Goal: Transaction & Acquisition: Register for event/course

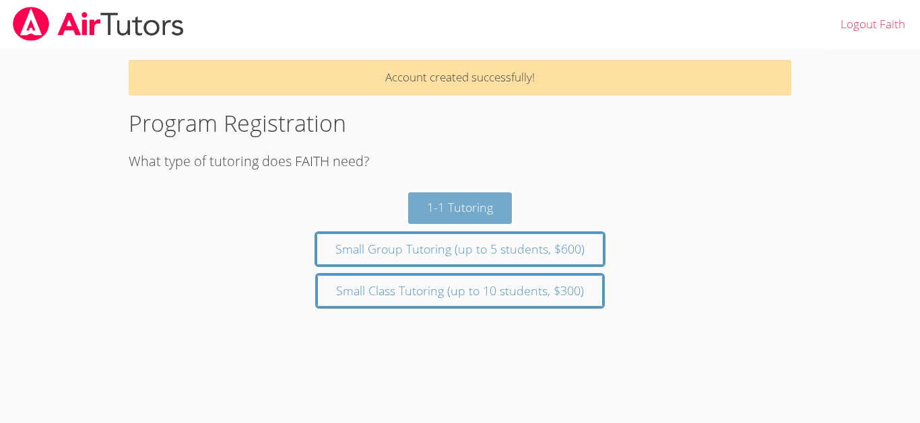
click at [451, 221] on button "1-1 Tutoring" at bounding box center [460, 209] width 104 height 32
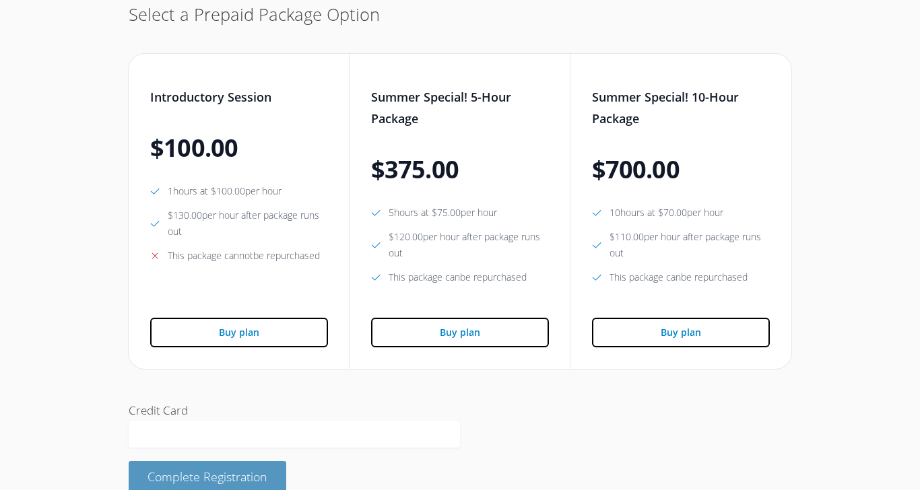
scroll to position [230, 0]
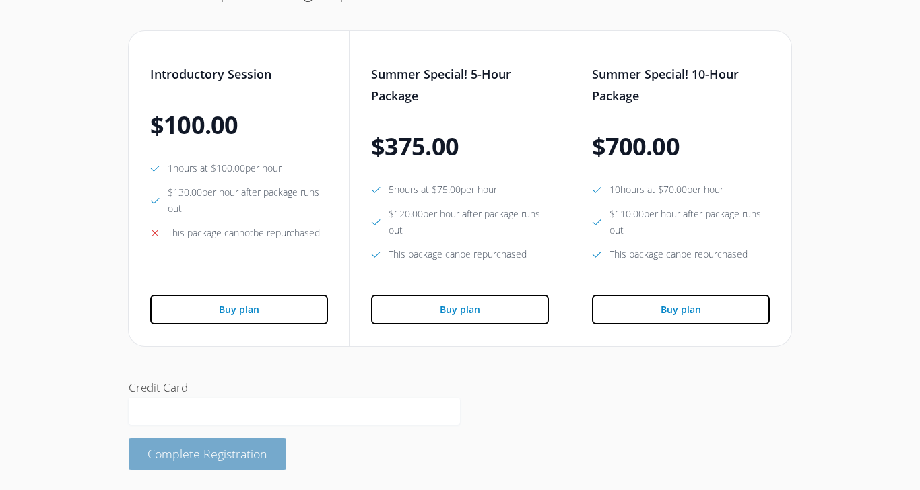
click at [248, 423] on button "Complete Registration" at bounding box center [208, 454] width 158 height 32
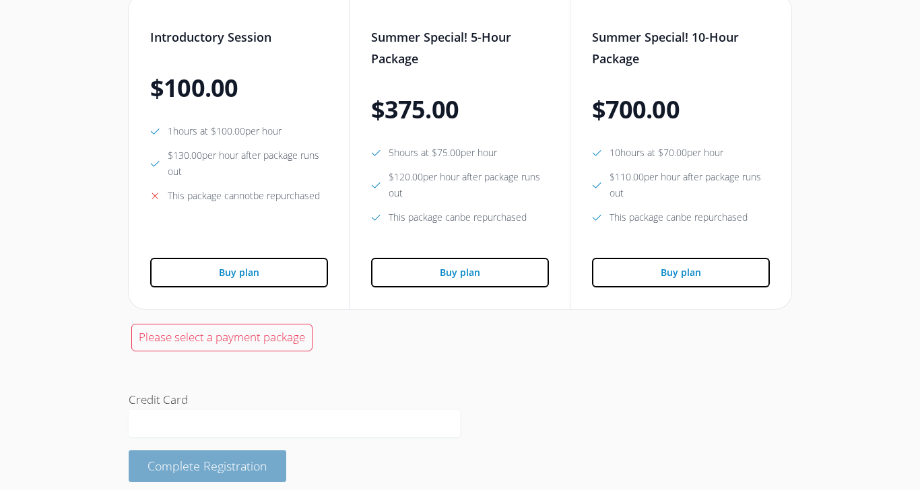
scroll to position [279, 0]
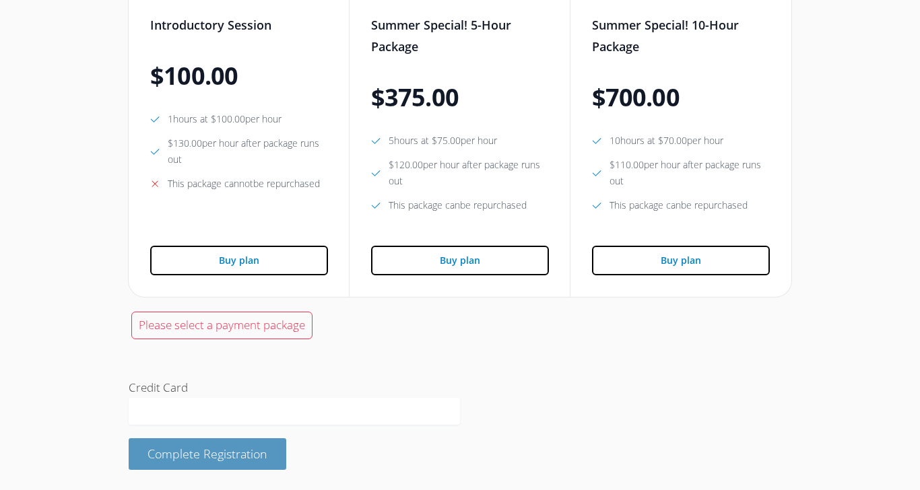
click at [285, 423] on div at bounding box center [294, 411] width 331 height 27
click at [285, 423] on input "Credit Card" at bounding box center [294, 418] width 314 height 29
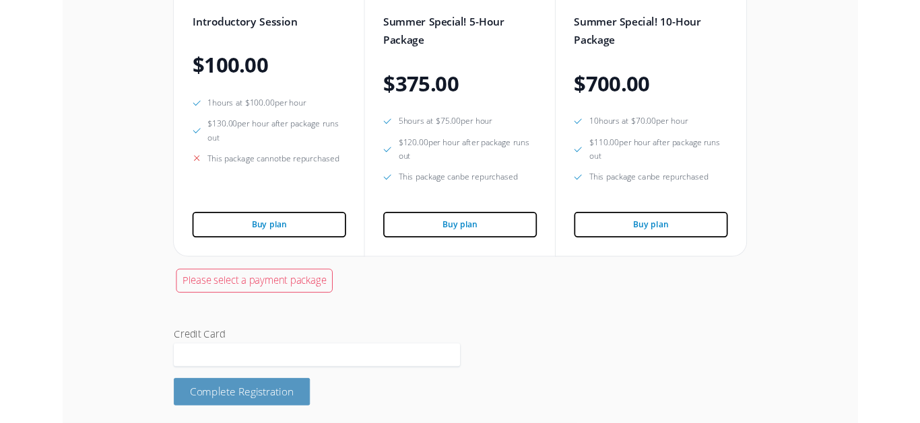
scroll to position [323, 0]
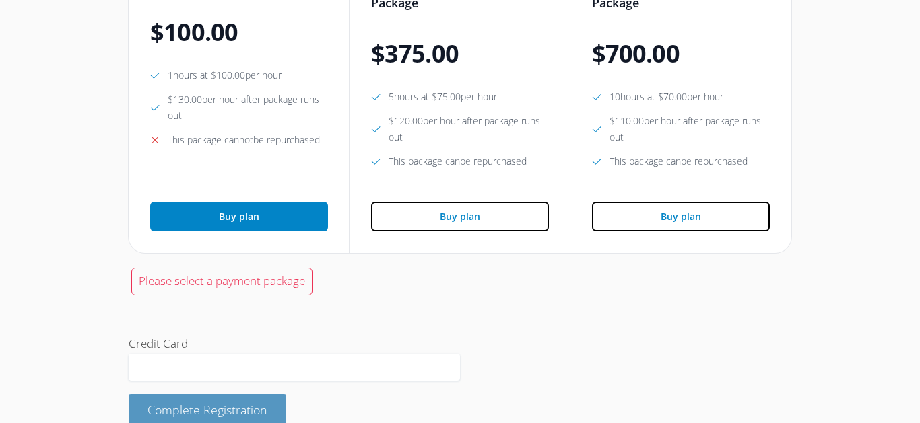
click at [294, 216] on button "Buy plan" at bounding box center [239, 217] width 178 height 30
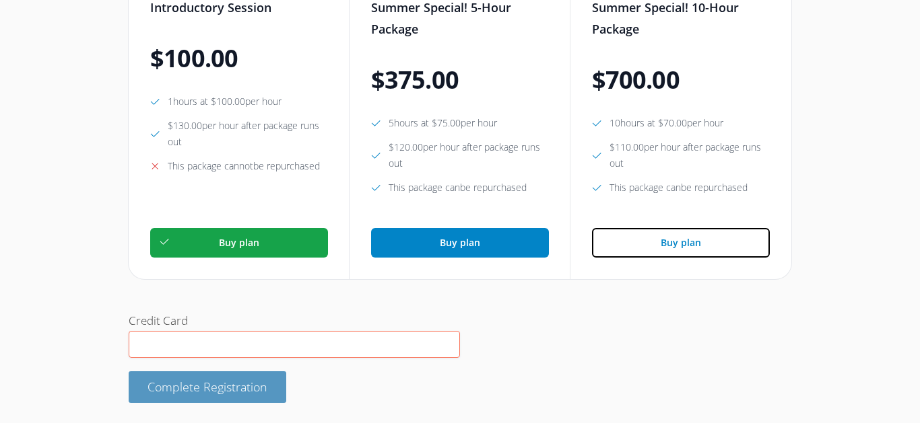
click at [473, 250] on button "Buy plan" at bounding box center [460, 243] width 178 height 30
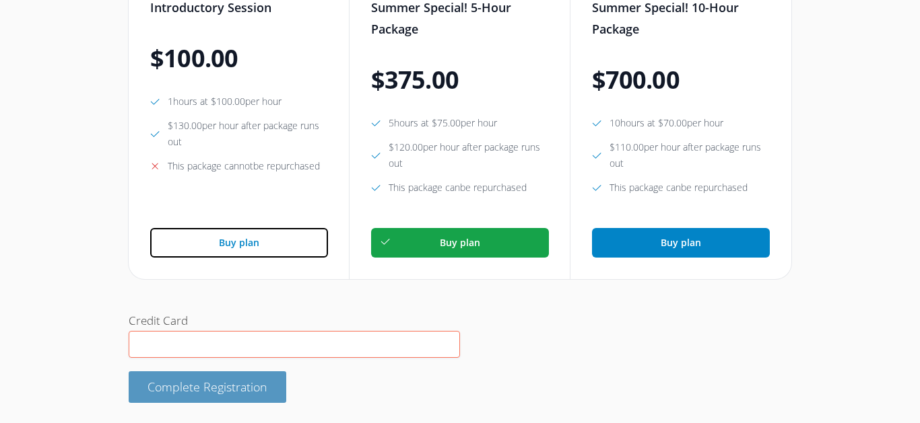
click at [685, 253] on button "Buy plan" at bounding box center [681, 243] width 178 height 30
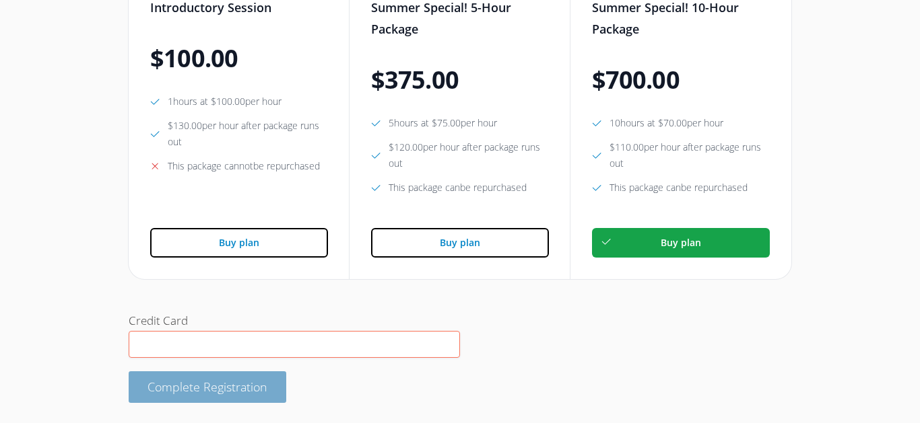
click at [230, 390] on span "Complete Registration" at bounding box center [207, 387] width 120 height 16
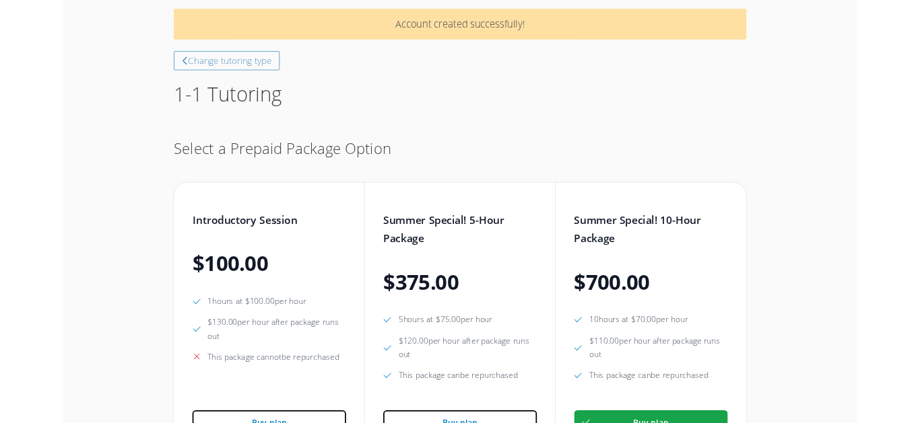
scroll to position [0, 0]
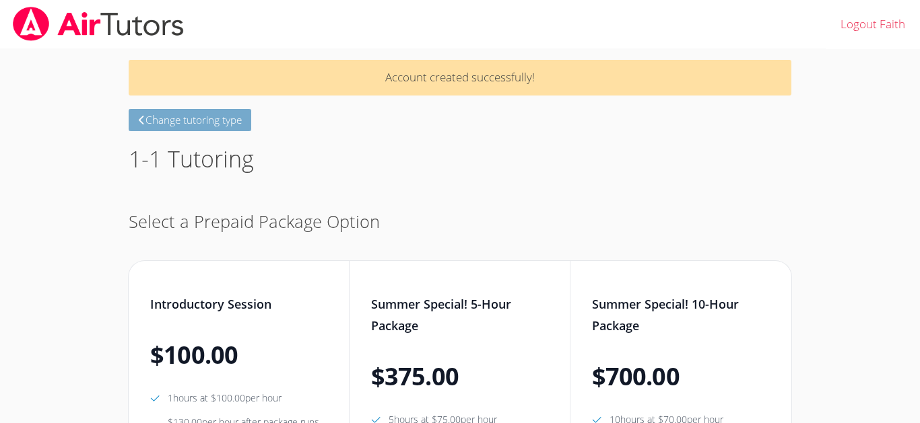
click at [190, 116] on button "Change tutoring type" at bounding box center [190, 120] width 123 height 22
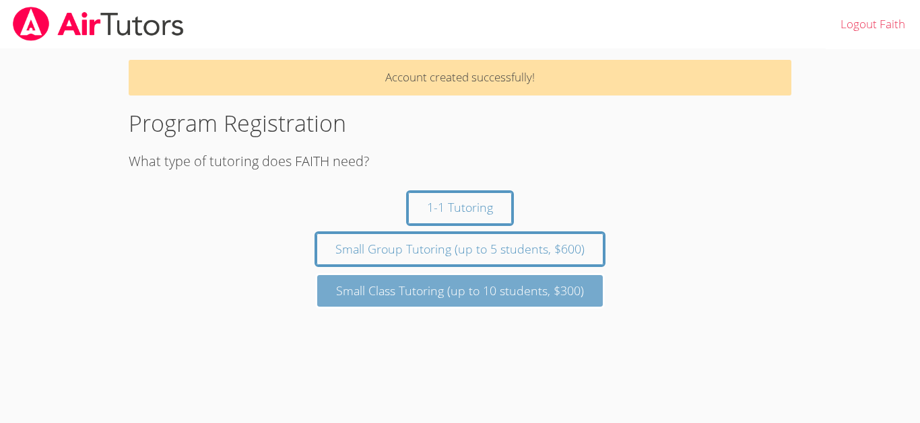
click at [570, 300] on button "Small Class Tutoring (up to 10 students, $300)" at bounding box center [459, 291] width 285 height 32
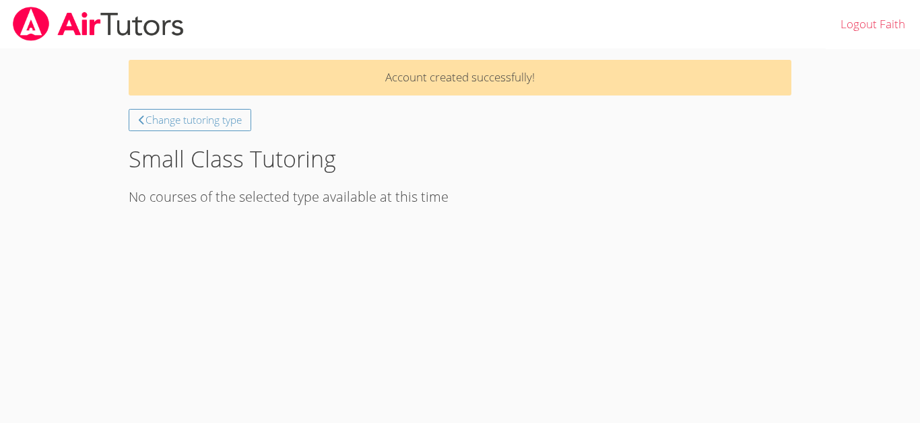
click at [202, 139] on div "Change tutoring type Small Class Tutoring No courses of the selected type avail…" at bounding box center [460, 158] width 662 height 98
click at [230, 123] on button "Change tutoring type" at bounding box center [190, 120] width 123 height 22
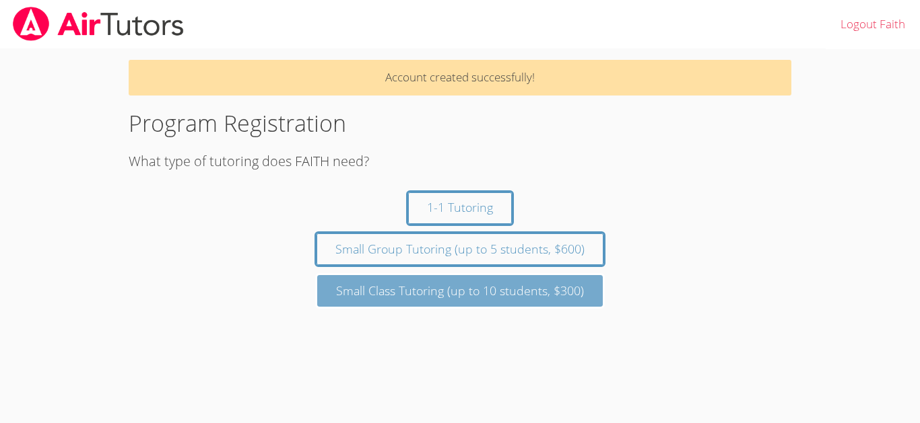
click at [562, 305] on button "Small Class Tutoring (up to 10 students, $300)" at bounding box center [459, 291] width 285 height 32
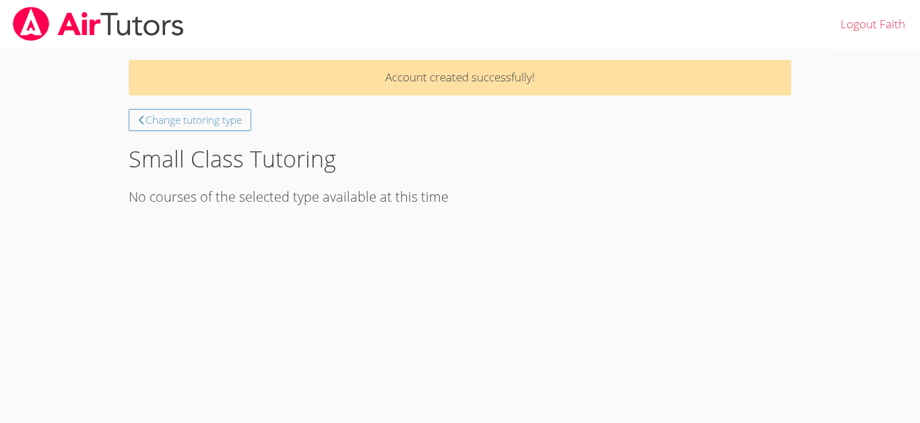
click at [338, 162] on h1 "Small Class Tutoring" at bounding box center [460, 159] width 662 height 34
click at [316, 167] on h1 "Small Class Tutoring" at bounding box center [460, 159] width 662 height 34
click at [315, 158] on h1 "Small Class Tutoring" at bounding box center [460, 159] width 662 height 34
click at [438, 207] on h3 "No courses of the selected type available at this time" at bounding box center [460, 197] width 662 height 20
click at [436, 201] on h3 "No courses of the selected type available at this time" at bounding box center [460, 197] width 662 height 20
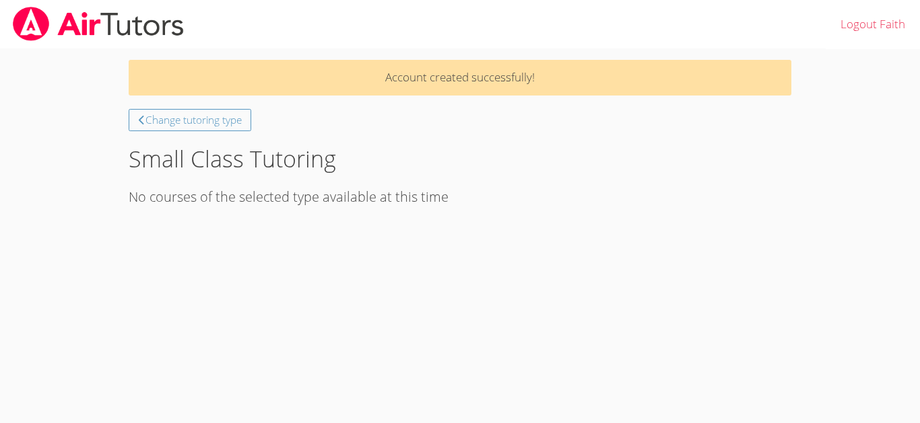
click at [454, 193] on h3 "No courses of the selected type available at this time" at bounding box center [460, 197] width 662 height 20
click at [454, 198] on h3 "No courses of the selected type available at this time" at bounding box center [460, 197] width 662 height 20
click at [430, 206] on h3 "No courses of the selected type available at this time" at bounding box center [460, 197] width 662 height 20
